Goal: Information Seeking & Learning: Learn about a topic

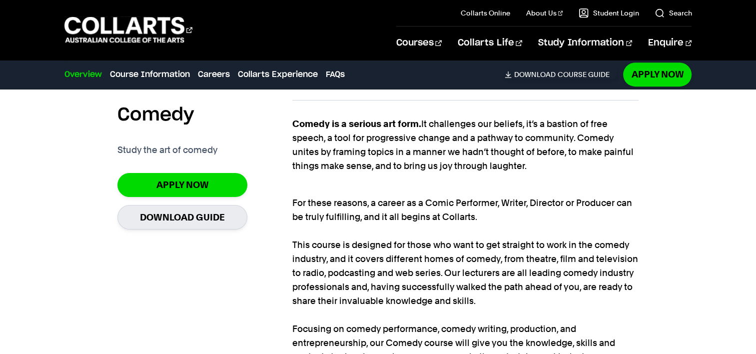
scroll to position [679, 0]
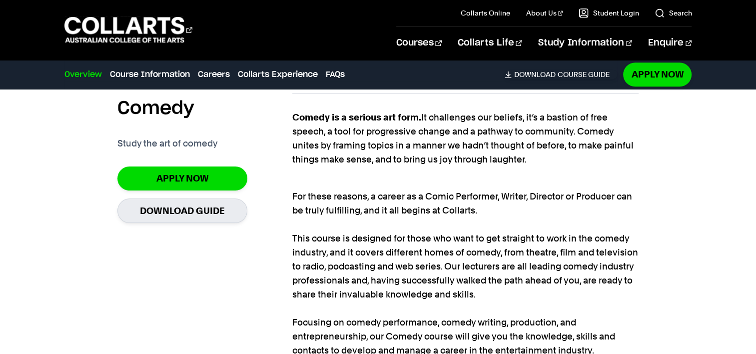
click at [600, 195] on p "For these reasons, a career as a Comic Performer, Writer, Director or Producer …" at bounding box center [465, 294] width 346 height 238
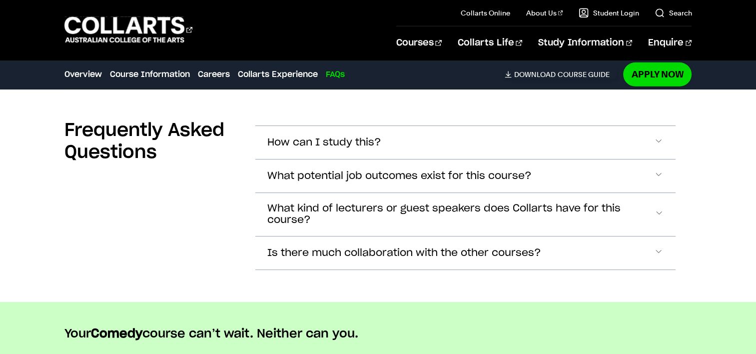
scroll to position [2965, 0]
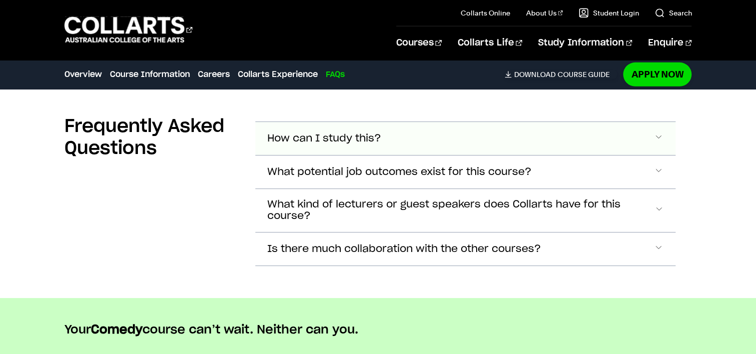
click at [661, 137] on span "Accordion Section" at bounding box center [659, 138] width 10 height 13
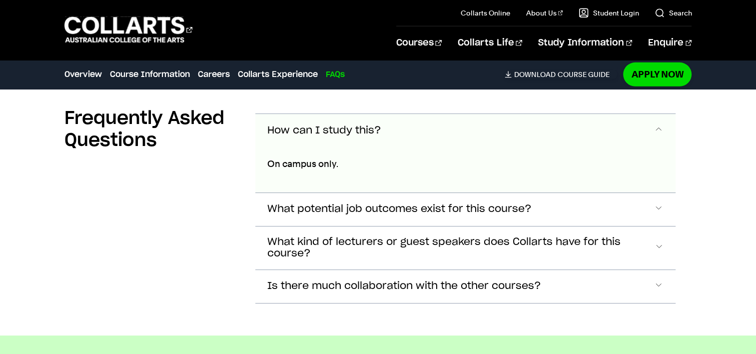
scroll to position [2996, 0]
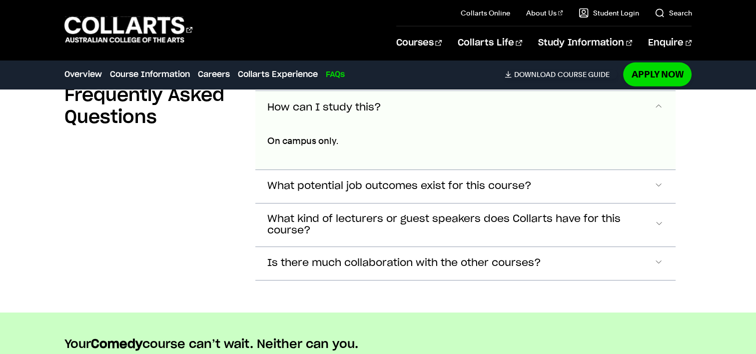
click at [659, 110] on span "Accordion Section" at bounding box center [659, 107] width 10 height 13
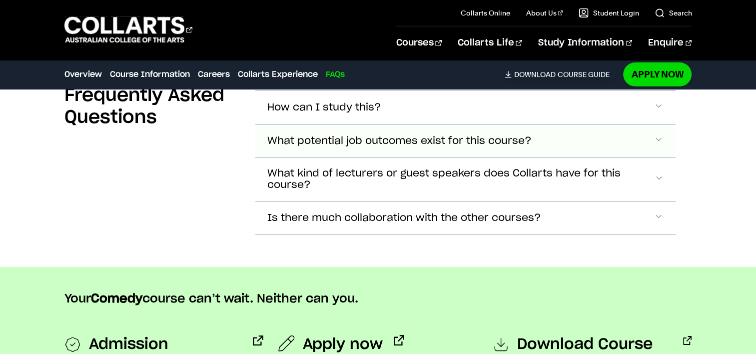
click at [661, 114] on span "Accordion Section" at bounding box center [659, 107] width 10 height 13
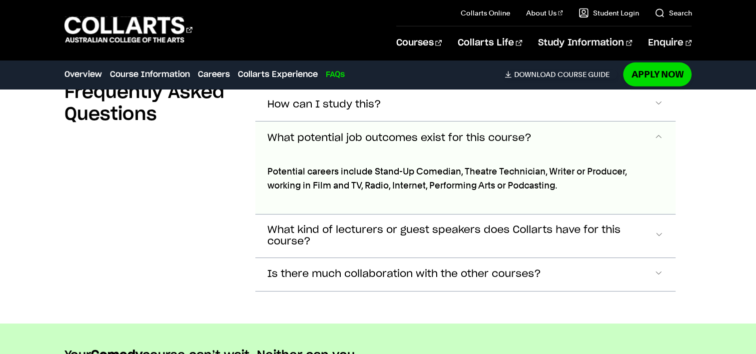
scroll to position [3029, 0]
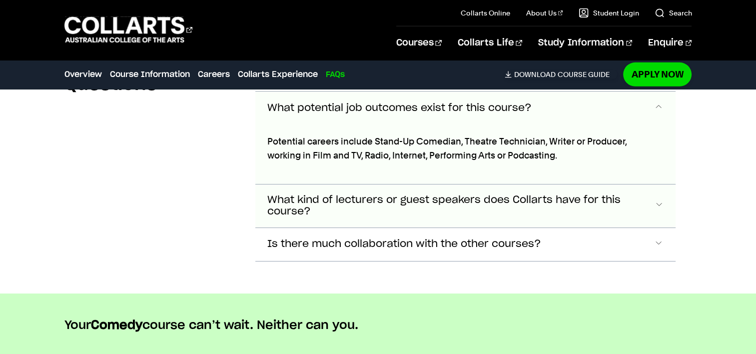
click at [659, 81] on span "Accordion Section" at bounding box center [659, 74] width 10 height 13
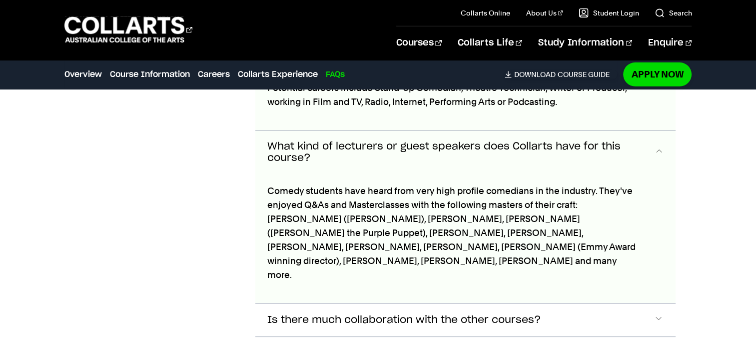
scroll to position [3074, 0]
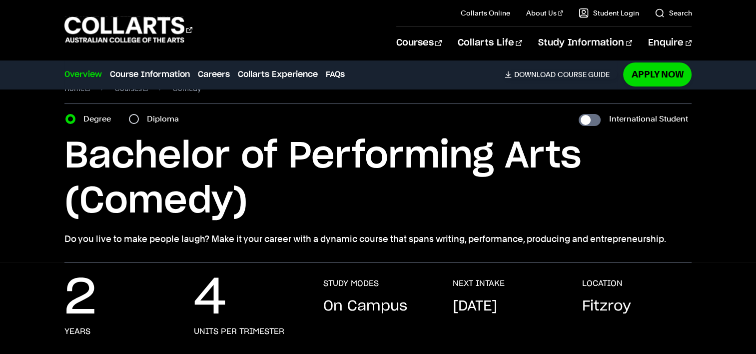
scroll to position [0, 0]
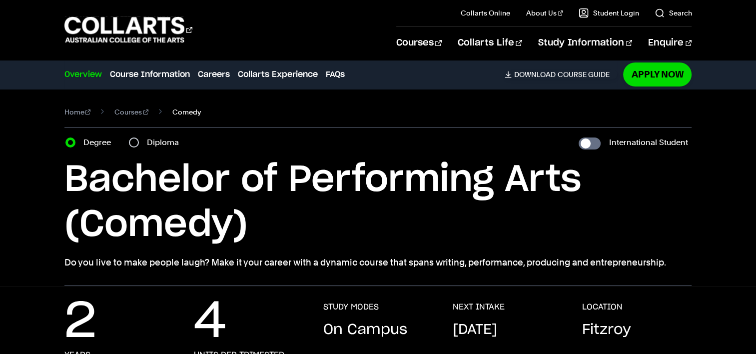
click at [173, 112] on span "Comedy" at bounding box center [186, 112] width 28 height 14
click at [172, 110] on span "Comedy" at bounding box center [186, 112] width 28 height 14
click at [142, 72] on link "Course Information" at bounding box center [150, 74] width 80 height 12
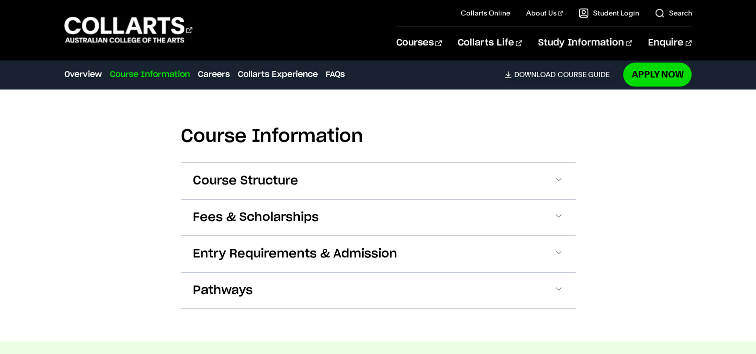
scroll to position [1040, 0]
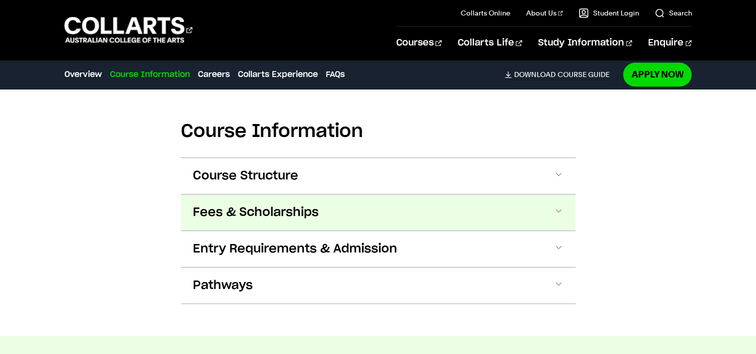
click at [558, 215] on span at bounding box center [559, 212] width 10 height 13
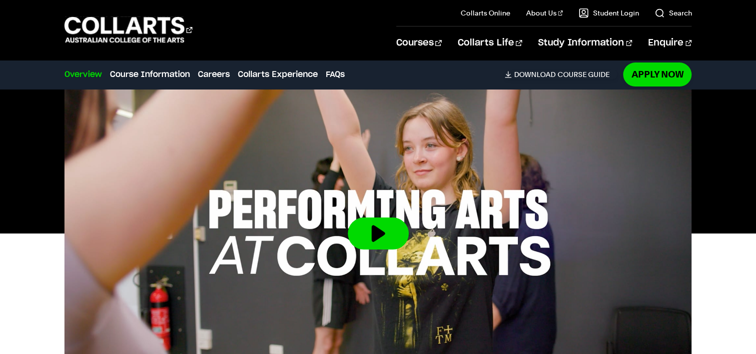
scroll to position [0, 0]
